Goal: Communication & Community: Answer question/provide support

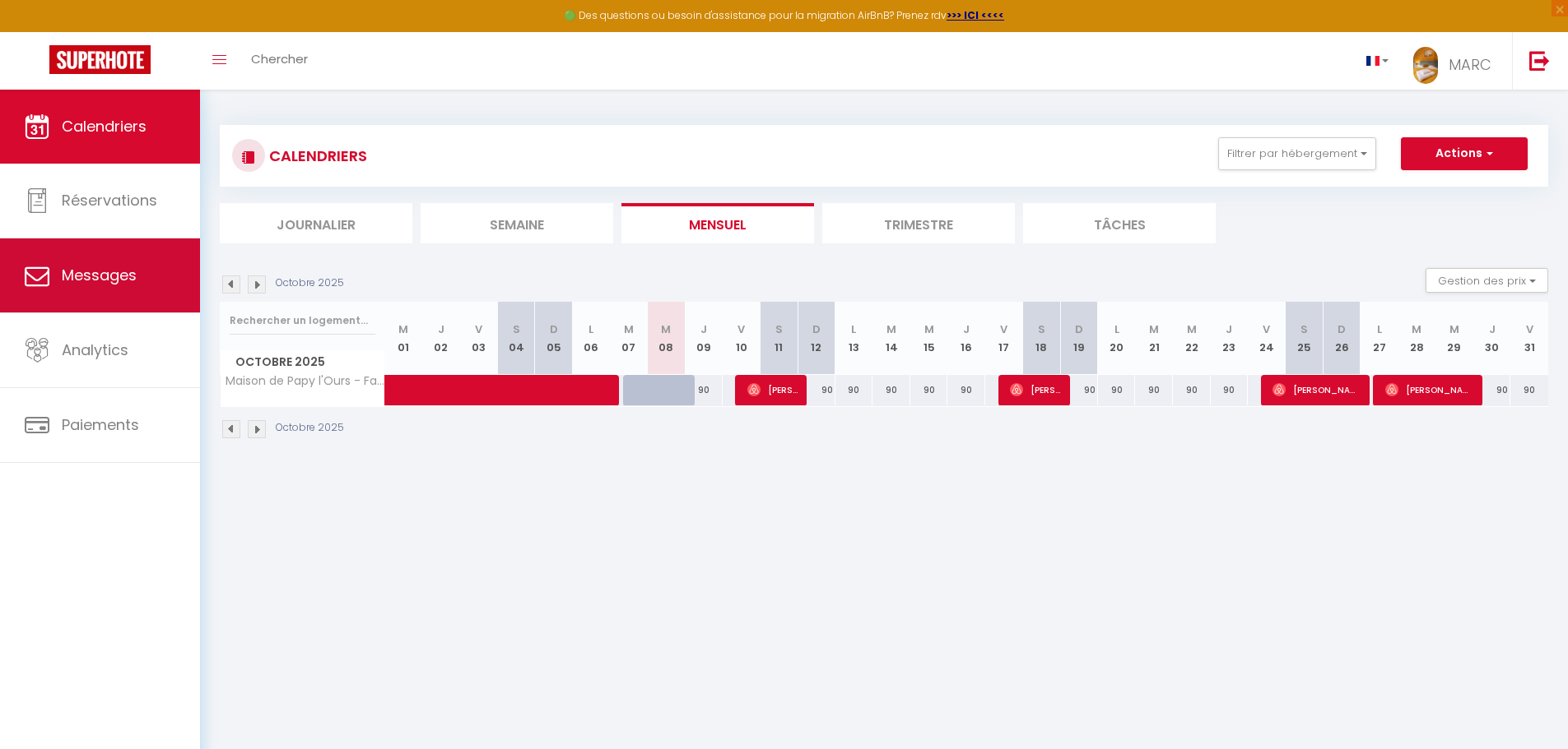
click at [133, 265] on span "Messages" at bounding box center [99, 274] width 75 height 21
select select "message"
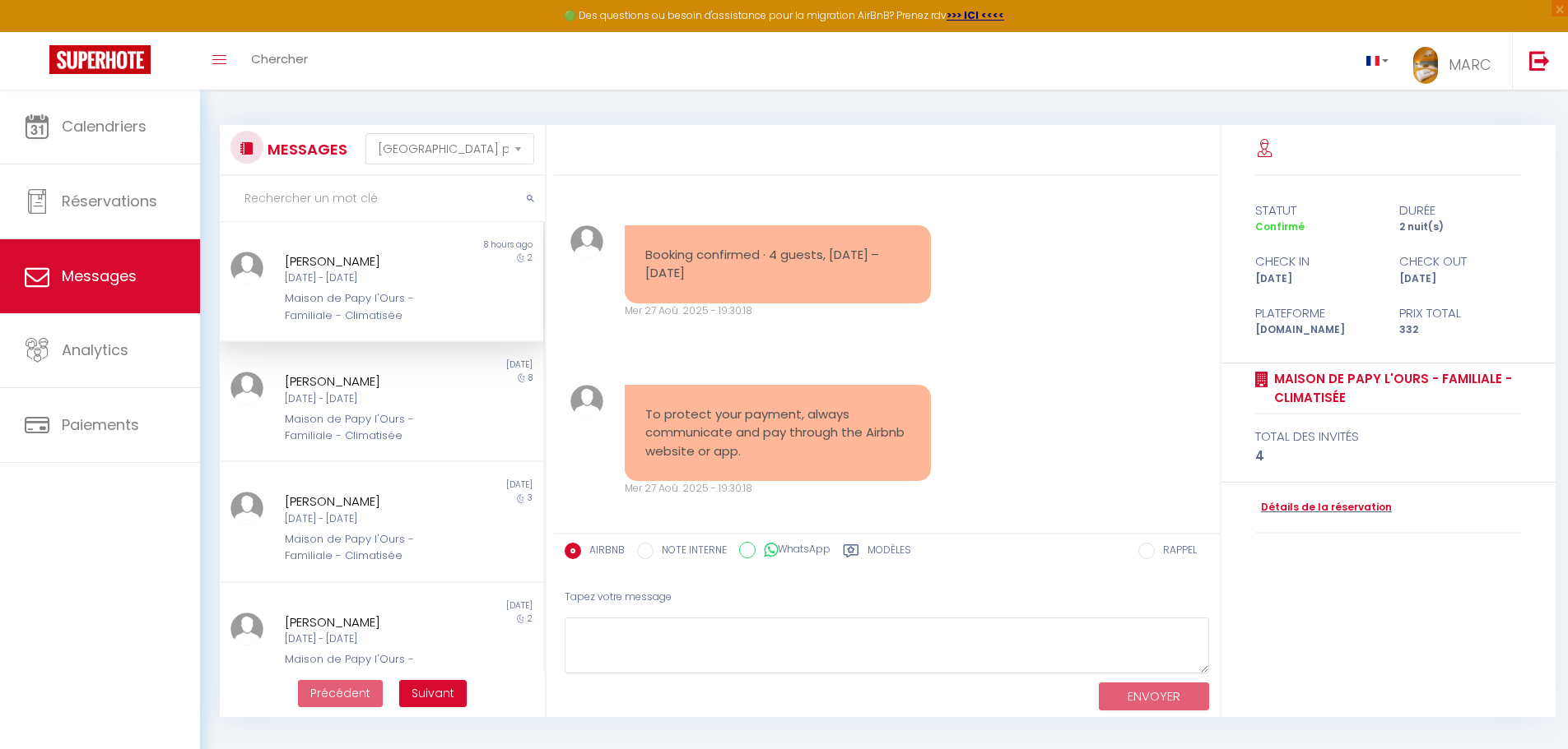
scroll to position [3280, 0]
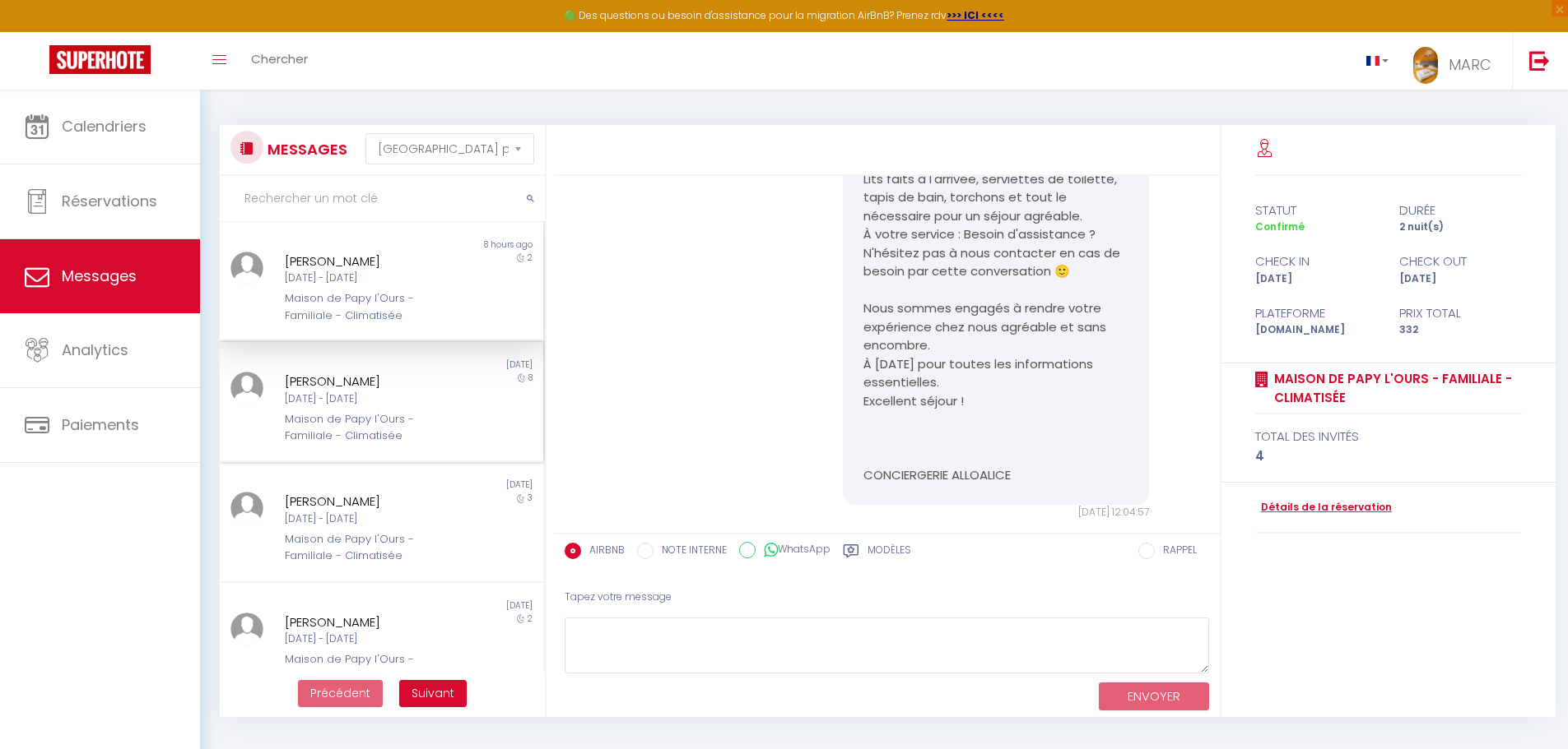
click at [344, 405] on div "[DATE] - [DATE]" at bounding box center [368, 399] width 167 height 16
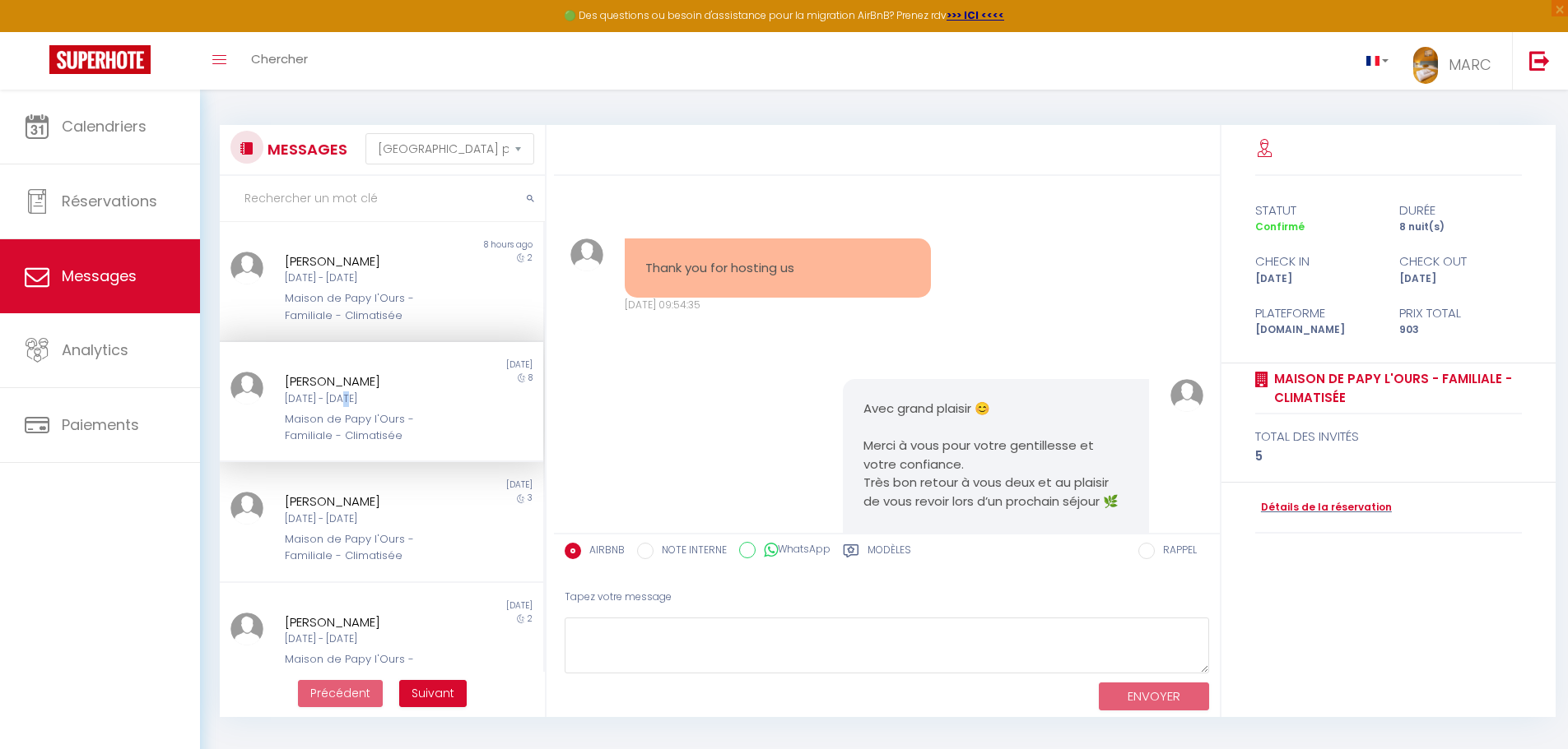
scroll to position [8995, 0]
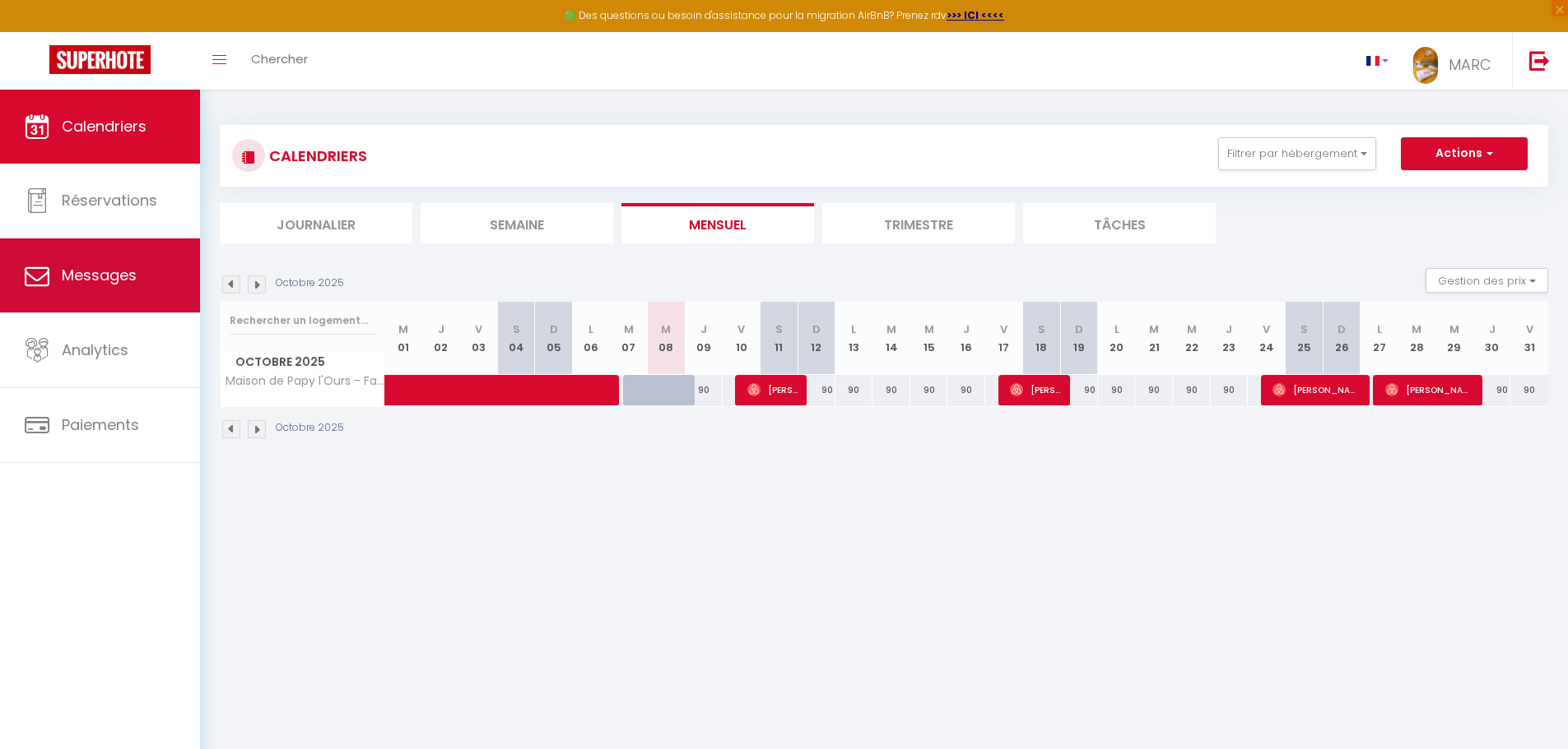
click at [112, 286] on link "Messages" at bounding box center [100, 276] width 200 height 74
select select "message"
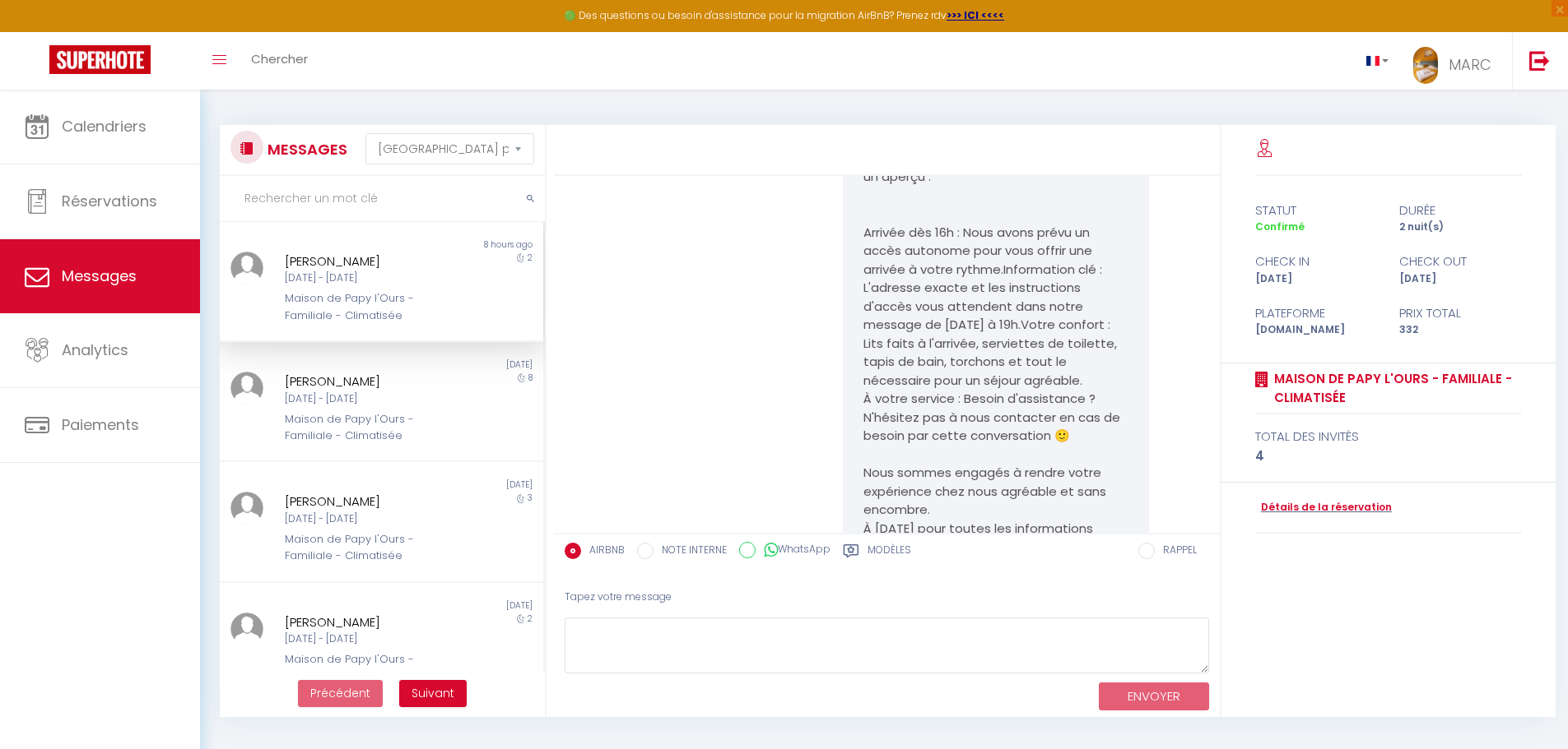
scroll to position [2951, 0]
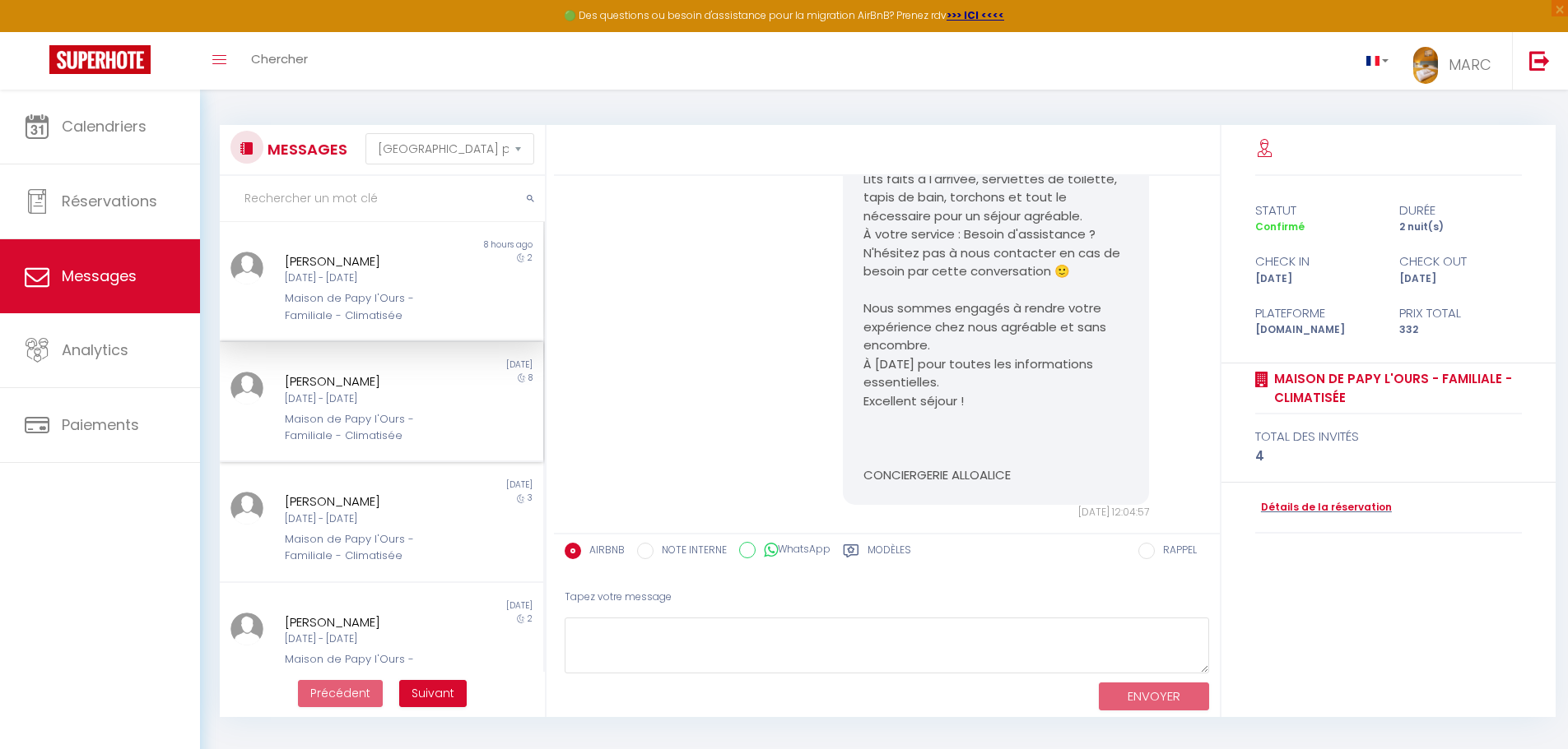
click at [324, 389] on div "[PERSON_NAME]" at bounding box center [368, 382] width 167 height 20
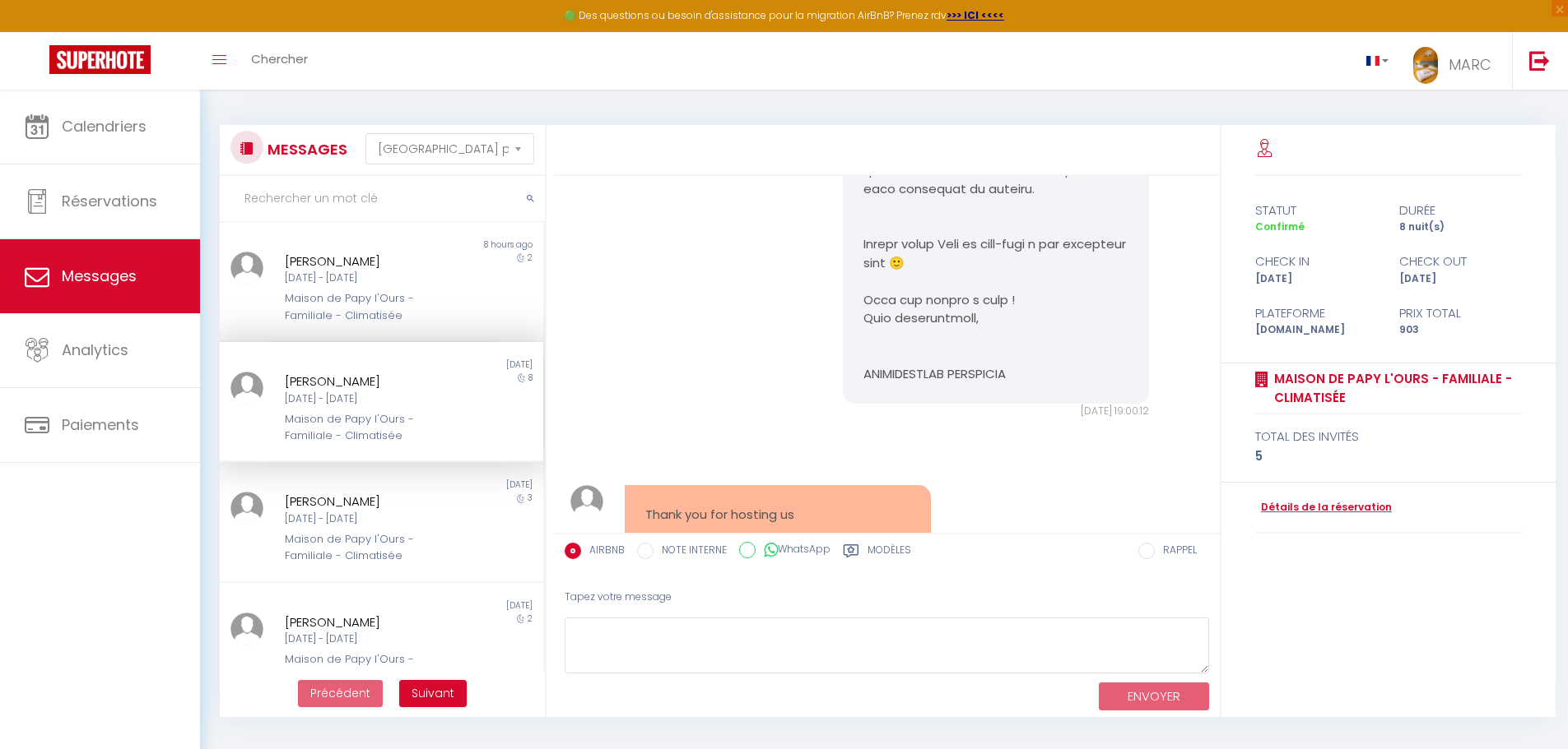
scroll to position [8912, 0]
